Goal: Task Accomplishment & Management: Use online tool/utility

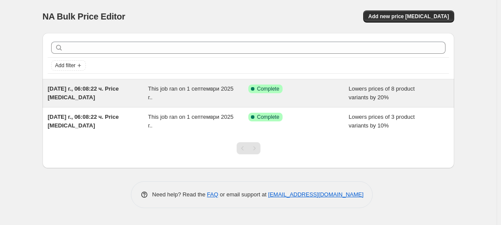
click at [203, 88] on span "This job ran on 1 септември 2025 г.." at bounding box center [190, 92] width 85 height 15
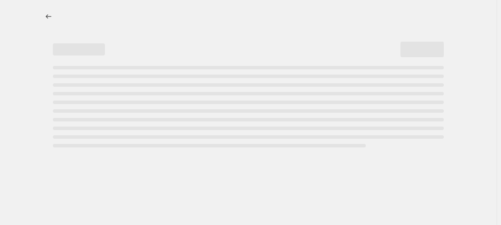
select select "percentage"
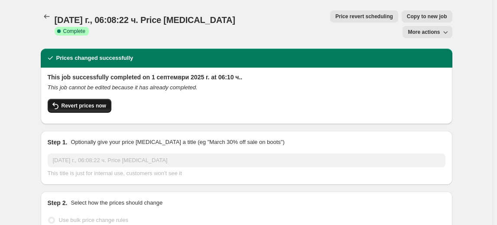
click at [89, 102] on span "Revert prices now" at bounding box center [83, 105] width 45 height 7
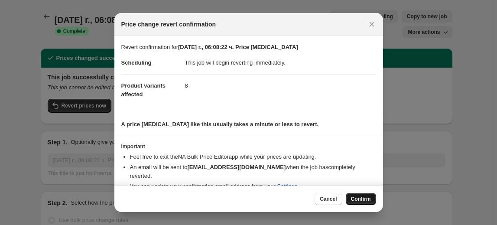
click at [361, 198] on span "Confirm" at bounding box center [361, 198] width 20 height 7
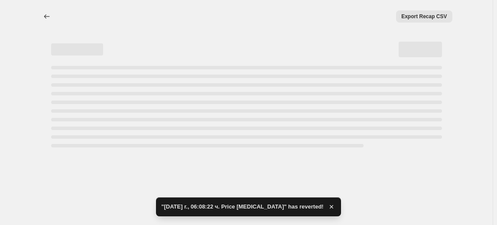
select select "percentage"
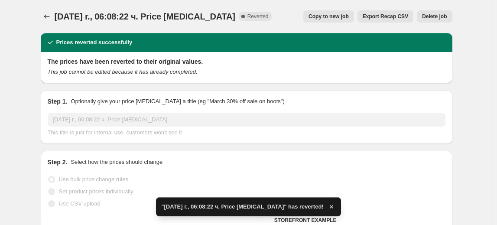
click at [432, 18] on span "Delete job" at bounding box center [434, 16] width 25 height 7
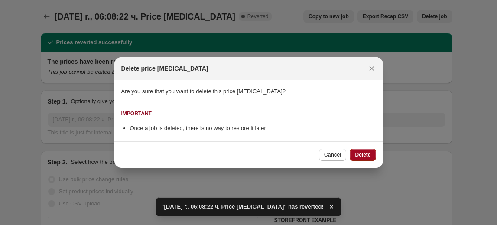
click at [366, 155] on span "Delete" at bounding box center [363, 154] width 16 height 7
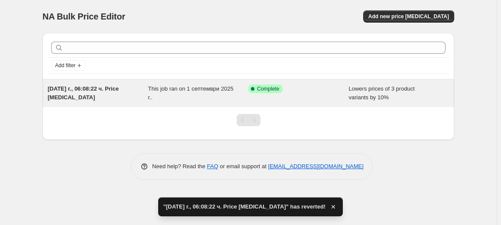
click at [110, 87] on span "1.09.2025 г., 06:08:22 ч. Price change job" at bounding box center [83, 92] width 71 height 15
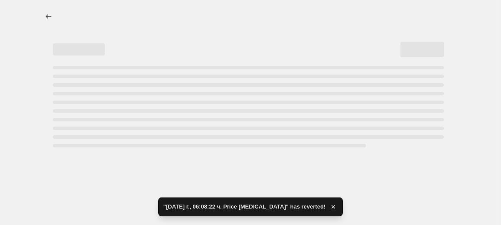
select select "percentage"
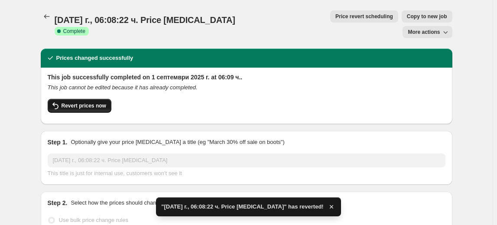
click at [91, 102] on span "Revert prices now" at bounding box center [83, 105] width 45 height 7
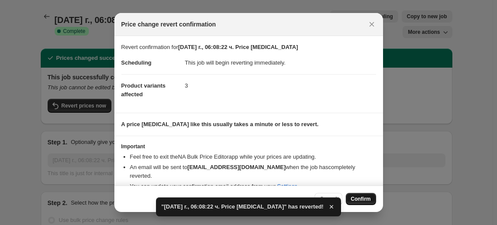
click at [359, 195] on button "Confirm" at bounding box center [361, 199] width 30 height 12
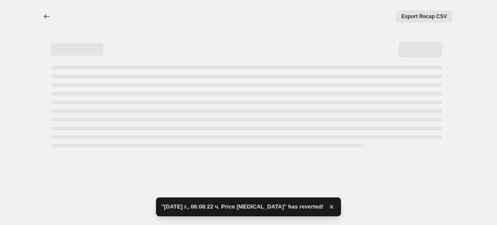
select select "percentage"
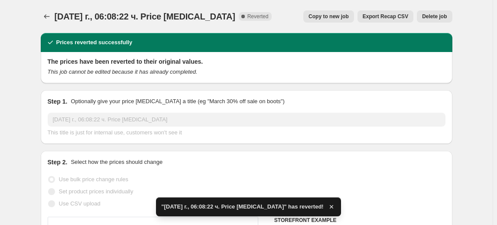
click at [436, 17] on span "Delete job" at bounding box center [434, 16] width 25 height 7
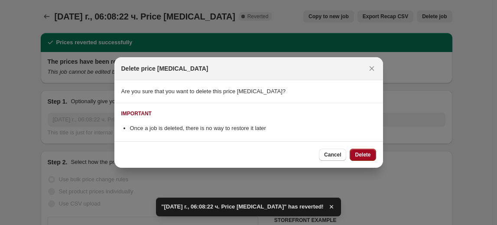
click at [365, 154] on span "Delete" at bounding box center [363, 154] width 16 height 7
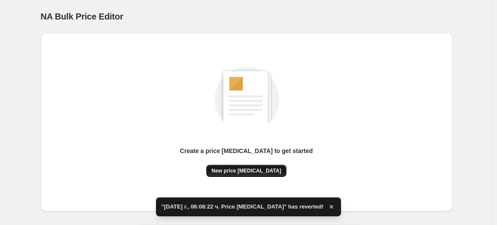
click at [254, 167] on button "New price change job" at bounding box center [246, 171] width 80 height 12
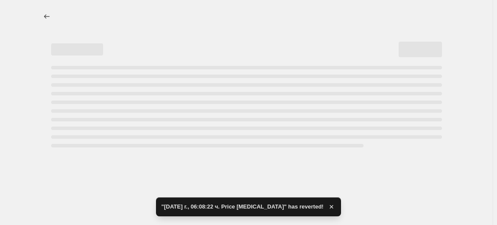
select select "percentage"
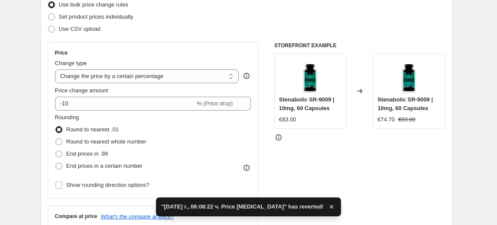
scroll to position [118, 0]
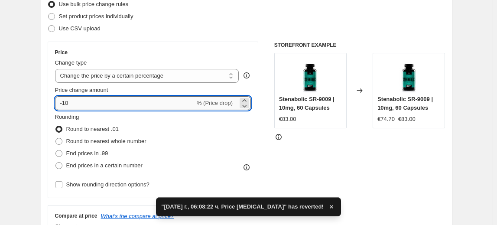
click at [69, 99] on input "-10" at bounding box center [125, 103] width 140 height 14
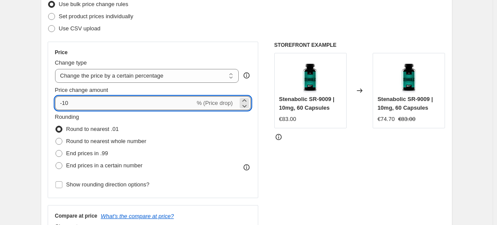
click at [66, 102] on input "-10" at bounding box center [125, 103] width 140 height 14
type input "-30"
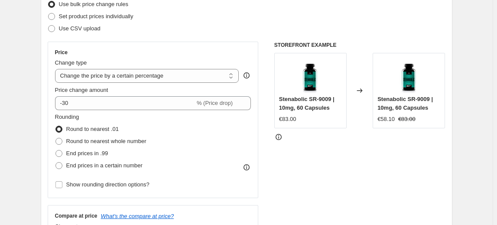
click at [113, 115] on fieldset "Rounding Round to nearest .01 Round to nearest whole number End prices in .99 E…" at bounding box center [100, 142] width 91 height 59
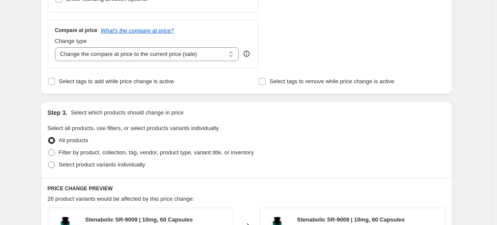
scroll to position [315, 0]
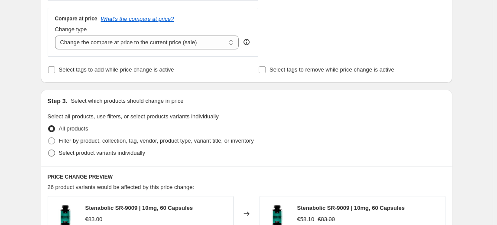
click at [76, 155] on span "Select product variants individually" at bounding box center [102, 152] width 86 height 6
click at [49, 150] on input "Select product variants individually" at bounding box center [48, 149] width 0 height 0
radio input "true"
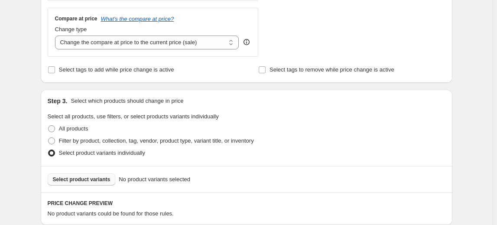
click at [77, 176] on span "Select product variants" at bounding box center [82, 179] width 58 height 7
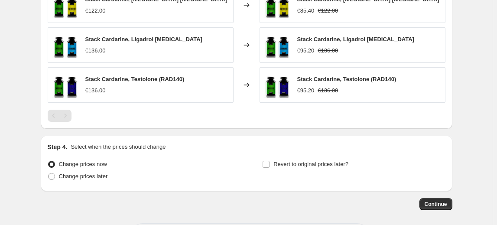
scroll to position [586, 0]
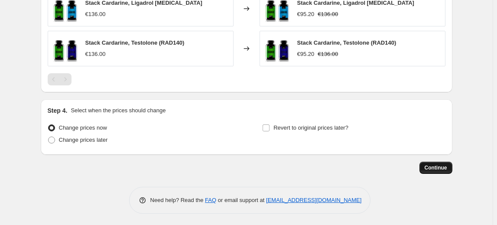
click at [444, 164] on span "Continue" at bounding box center [435, 167] width 23 height 7
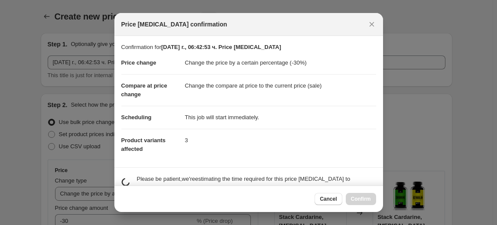
scroll to position [0, 0]
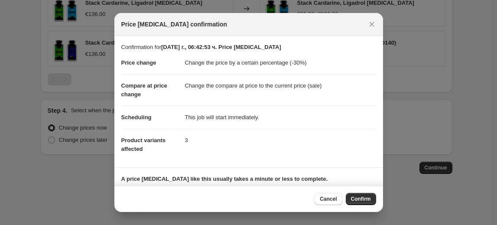
click at [352, 197] on span "Confirm" at bounding box center [361, 198] width 20 height 7
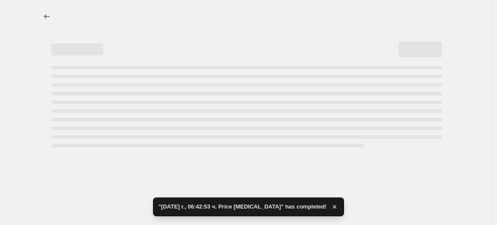
select select "percentage"
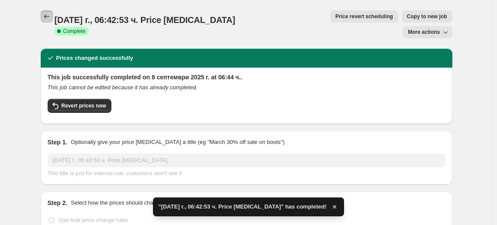
click at [50, 19] on icon "Price change jobs" at bounding box center [46, 16] width 9 height 9
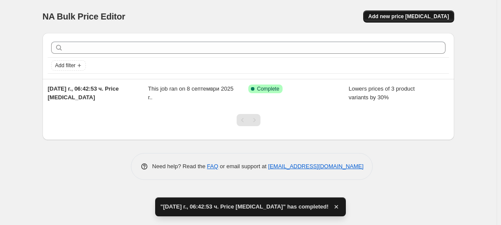
click at [406, 15] on span "Add new price change job" at bounding box center [408, 16] width 81 height 7
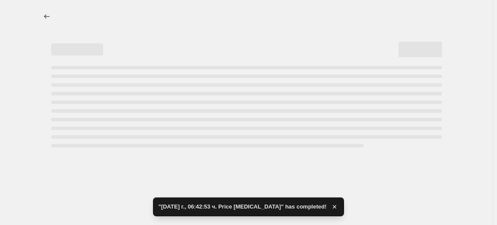
select select "percentage"
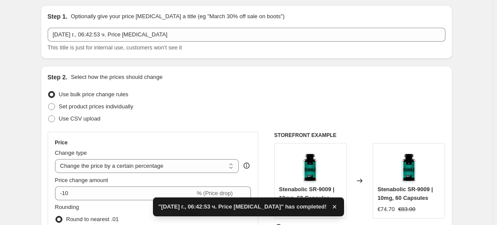
scroll to position [78, 0]
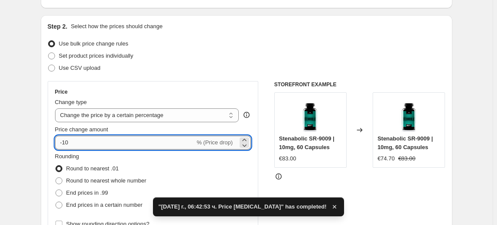
click at [71, 142] on input "-10" at bounding box center [125, 143] width 140 height 14
click at [68, 142] on input "-10" at bounding box center [125, 143] width 140 height 14
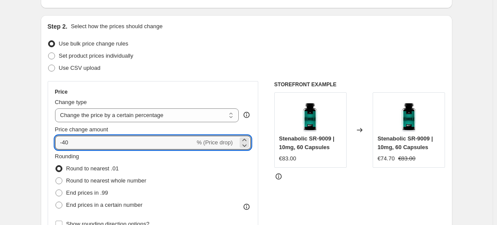
type input "-40"
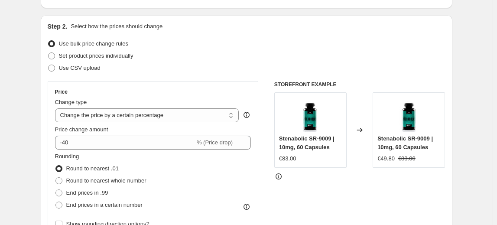
click at [110, 152] on fieldset "Rounding Round to nearest .01 Round to nearest whole number End prices in .99 E…" at bounding box center [100, 181] width 91 height 59
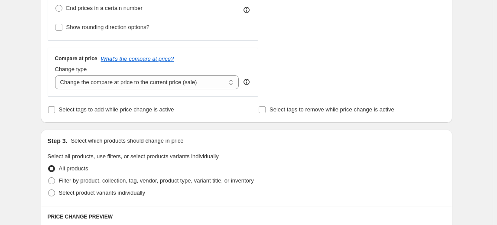
scroll to position [354, 0]
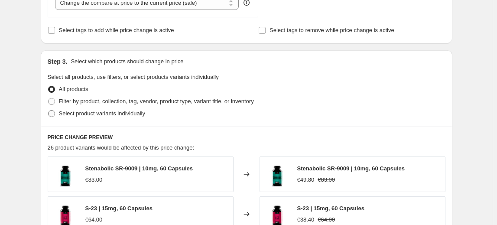
click at [119, 113] on span "Select product variants individually" at bounding box center [102, 113] width 86 height 6
click at [49, 110] on input "Select product variants individually" at bounding box center [48, 110] width 0 height 0
radio input "true"
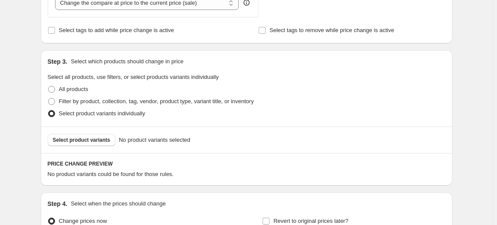
click at [85, 138] on span "Select product variants" at bounding box center [82, 139] width 58 height 7
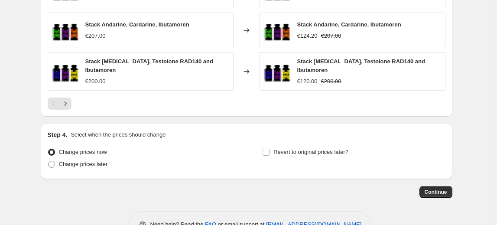
scroll to position [665, 0]
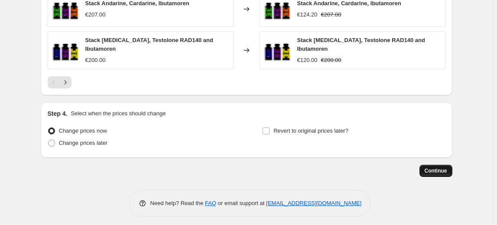
click at [447, 167] on span "Continue" at bounding box center [435, 170] width 23 height 7
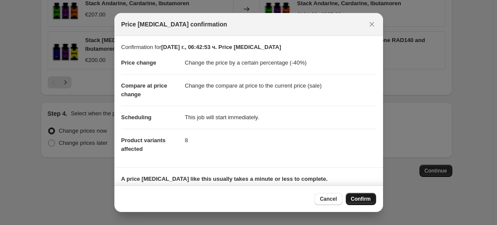
click at [356, 198] on span "Confirm" at bounding box center [361, 198] width 20 height 7
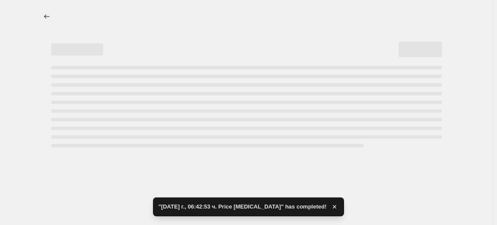
select select "percentage"
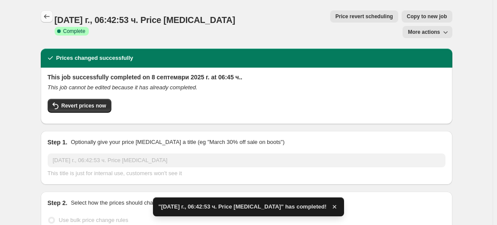
click at [48, 19] on icon "Price change jobs" at bounding box center [46, 16] width 9 height 9
